Goal: Submit feedback/report problem

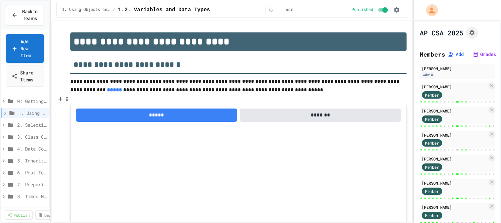
select select "***"
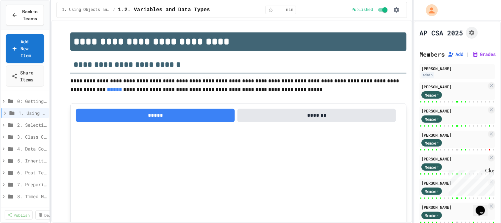
type textarea "*"
